Goal: Task Accomplishment & Management: Manage account settings

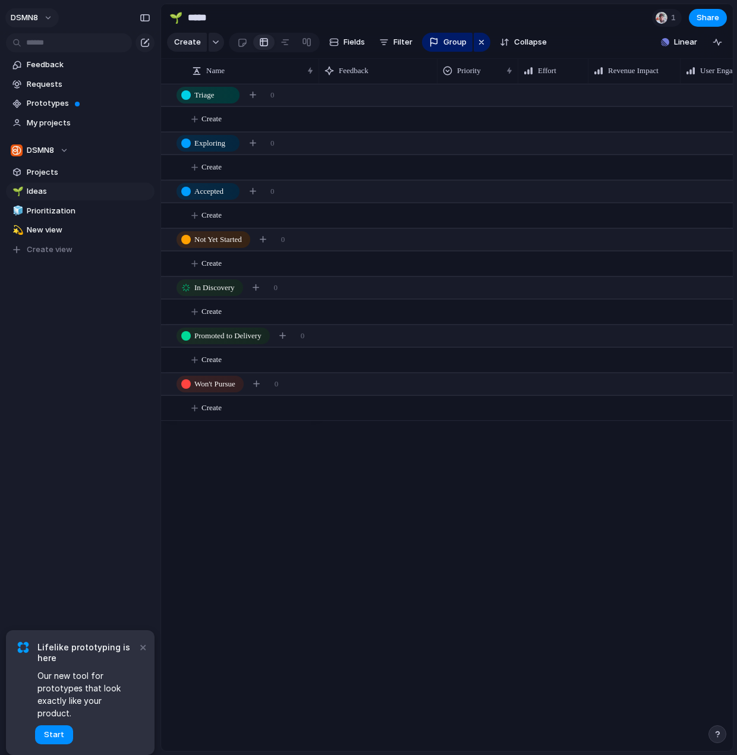
click at [52, 14] on button "DSMN8" at bounding box center [31, 17] width 53 height 19
click at [52, 43] on span "Settings" at bounding box center [43, 45] width 33 height 12
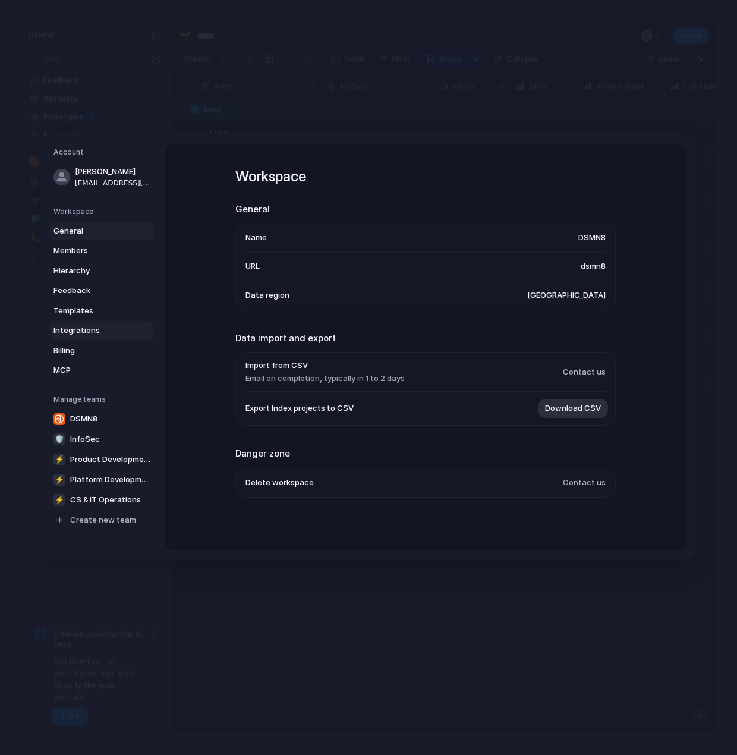
click at [81, 326] on span "Integrations" at bounding box center [91, 331] width 76 height 12
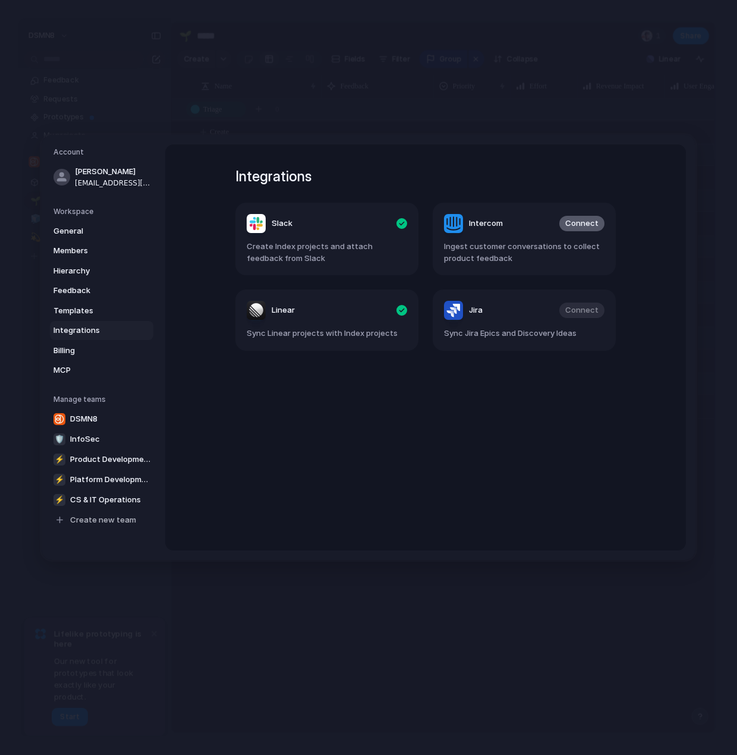
click at [590, 221] on span "Connect" at bounding box center [581, 224] width 33 height 12
